Goal: Task Accomplishment & Management: Use online tool/utility

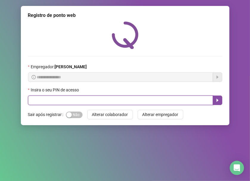
click at [95, 100] on input "text" at bounding box center [120, 101] width 185 height 10
type input "*****"
click at [217, 102] on icon "caret-right" at bounding box center [217, 100] width 5 height 5
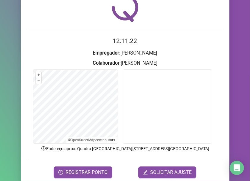
scroll to position [50, 0]
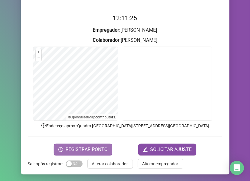
click at [80, 146] on span "REGISTRAR PONTO" at bounding box center [86, 149] width 42 height 7
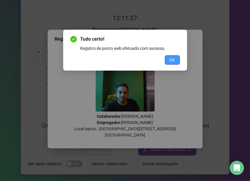
click at [173, 60] on span "OK" at bounding box center [172, 60] width 6 height 7
